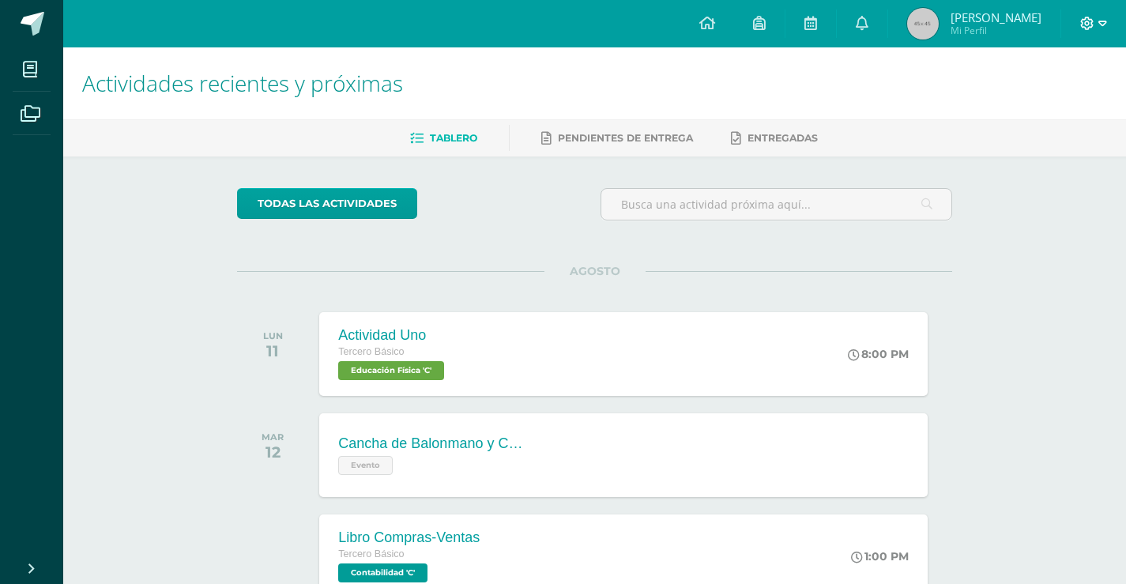
click at [1098, 22] on icon at bounding box center [1102, 24] width 9 height 6
click at [1063, 101] on span "Cerrar sesión" at bounding box center [1053, 107] width 71 height 15
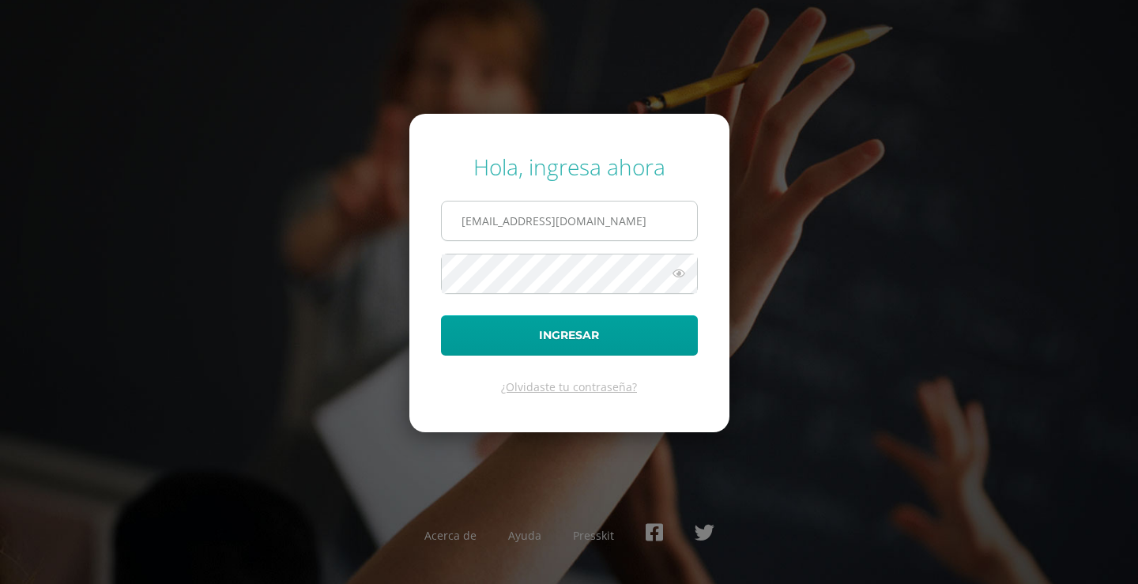
click at [629, 219] on input "2021287@laestrella.edu.gt" at bounding box center [569, 220] width 255 height 39
type input "380@laestrella.edu.gt"
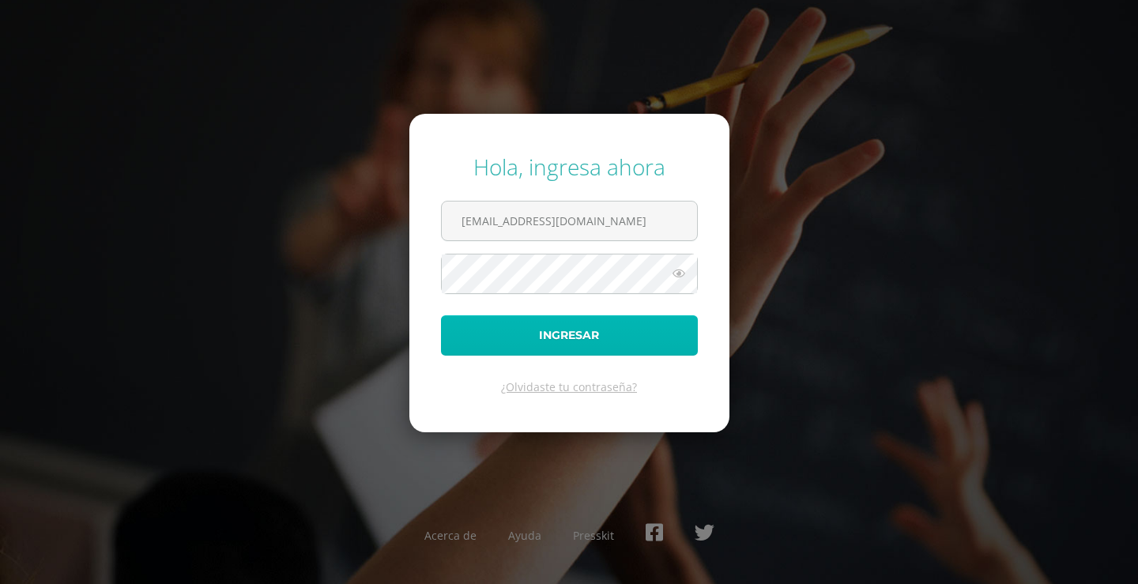
click at [555, 348] on button "Ingresar" at bounding box center [569, 335] width 257 height 40
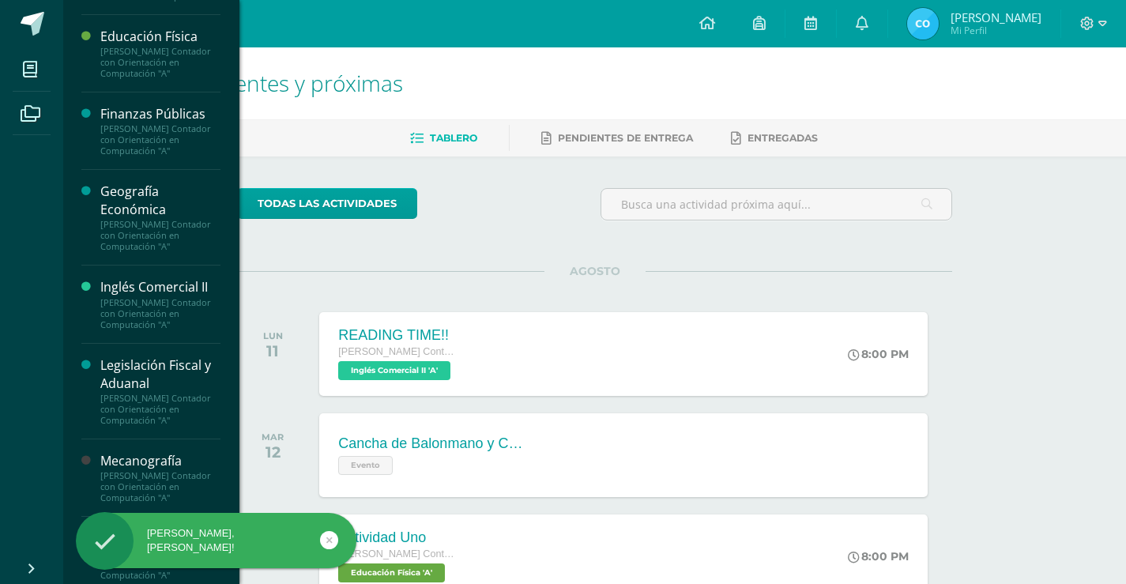
scroll to position [456, 0]
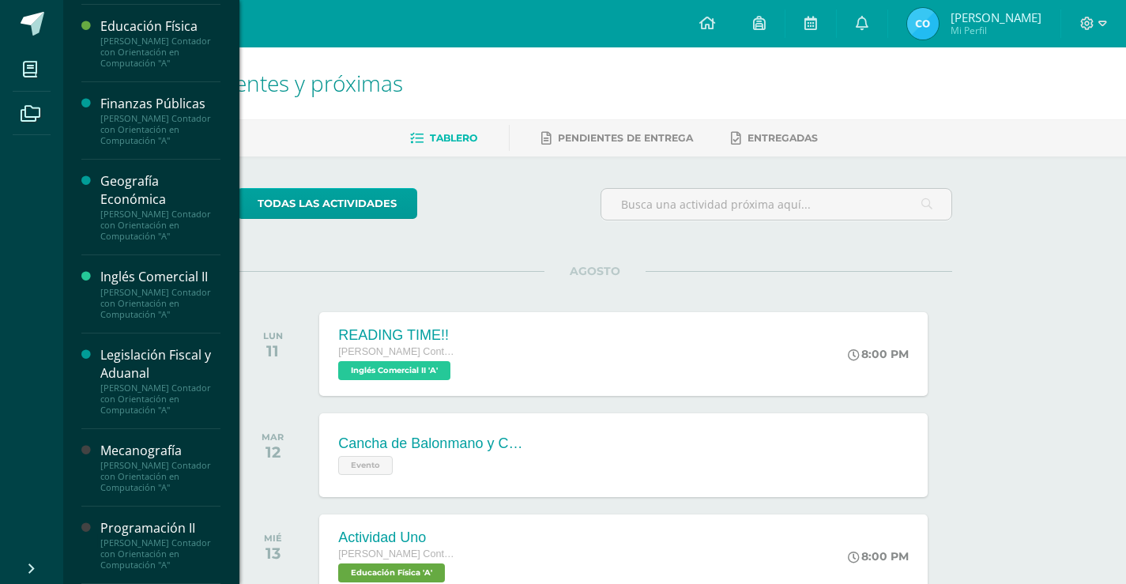
click at [154, 287] on div "[PERSON_NAME] Contador con Orientación en Computación "A"" at bounding box center [160, 303] width 120 height 33
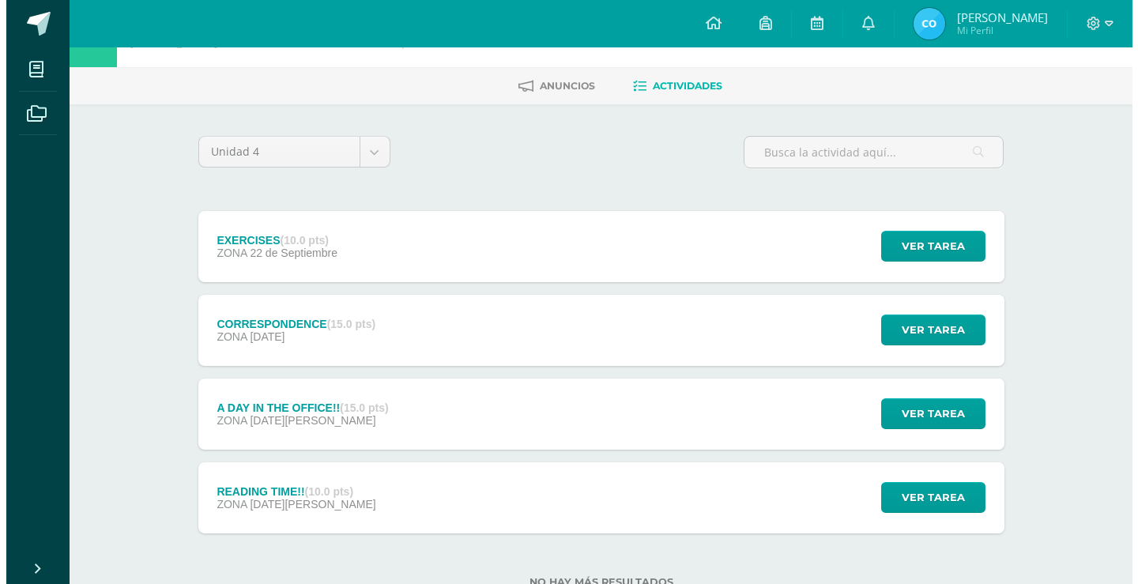
scroll to position [107, 0]
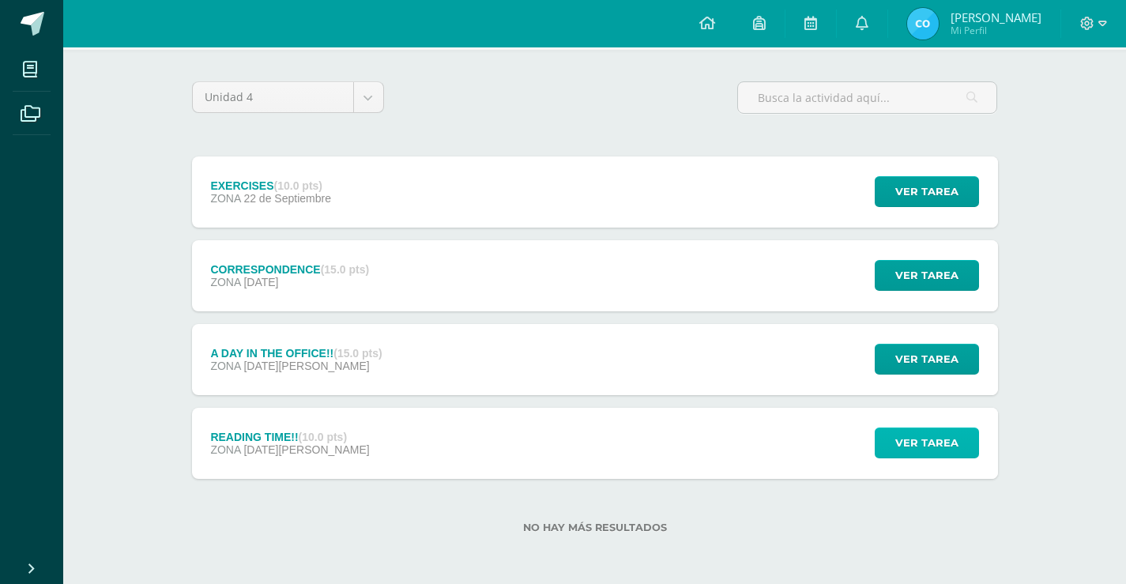
click at [948, 442] on span "Ver tarea" at bounding box center [926, 442] width 63 height 29
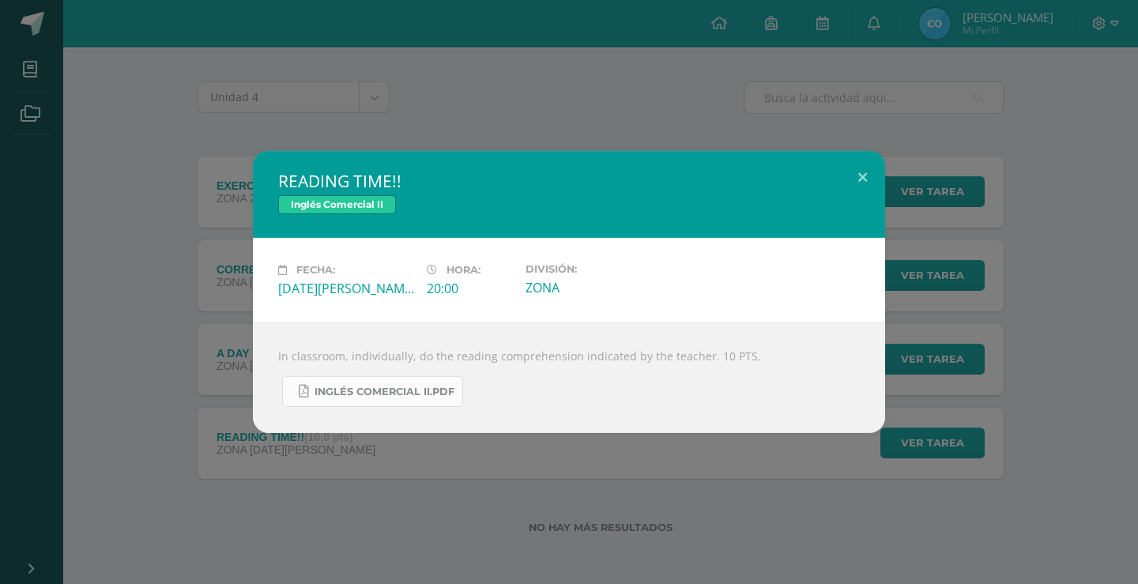
click at [438, 394] on span "INGLÉS COMERCIAL II.pdf" at bounding box center [384, 392] width 140 height 13
